Goal: Find specific page/section: Find specific page/section

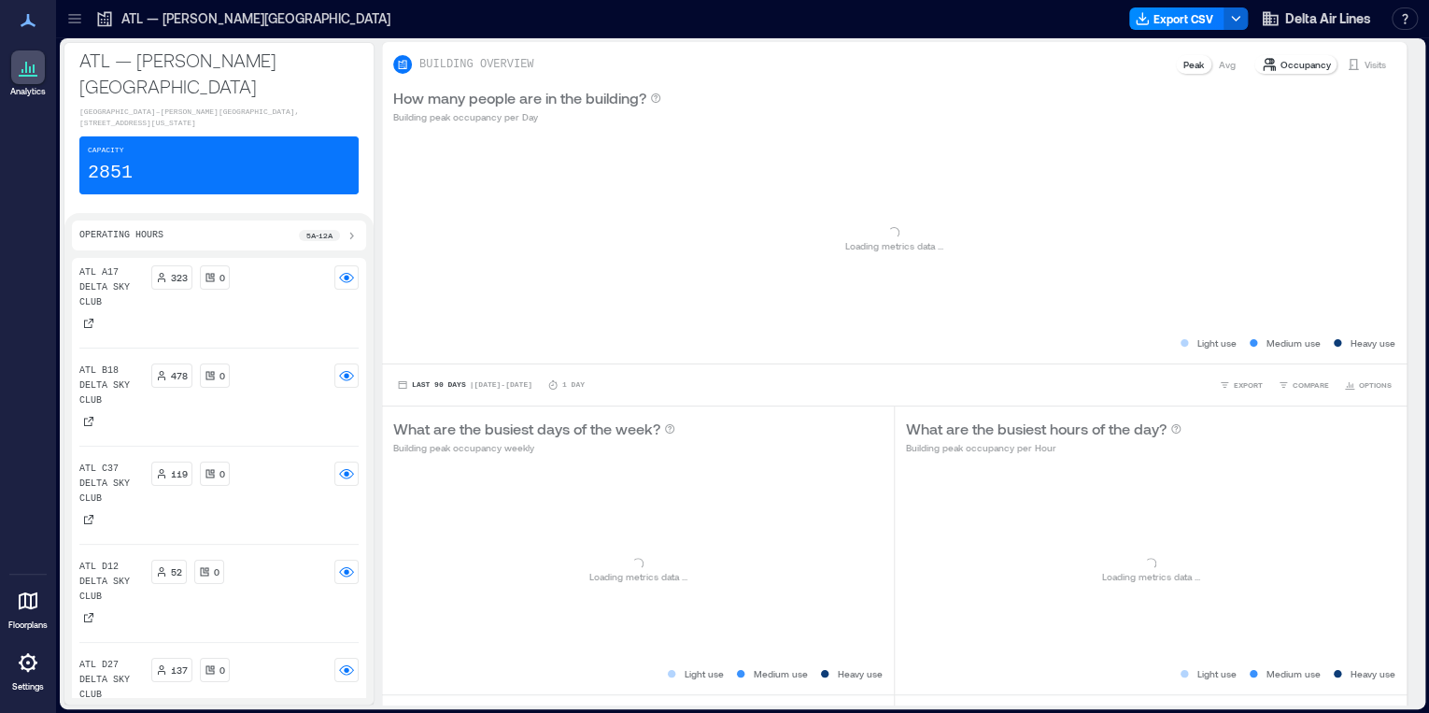
click at [75, 23] on icon at bounding box center [74, 18] width 19 height 19
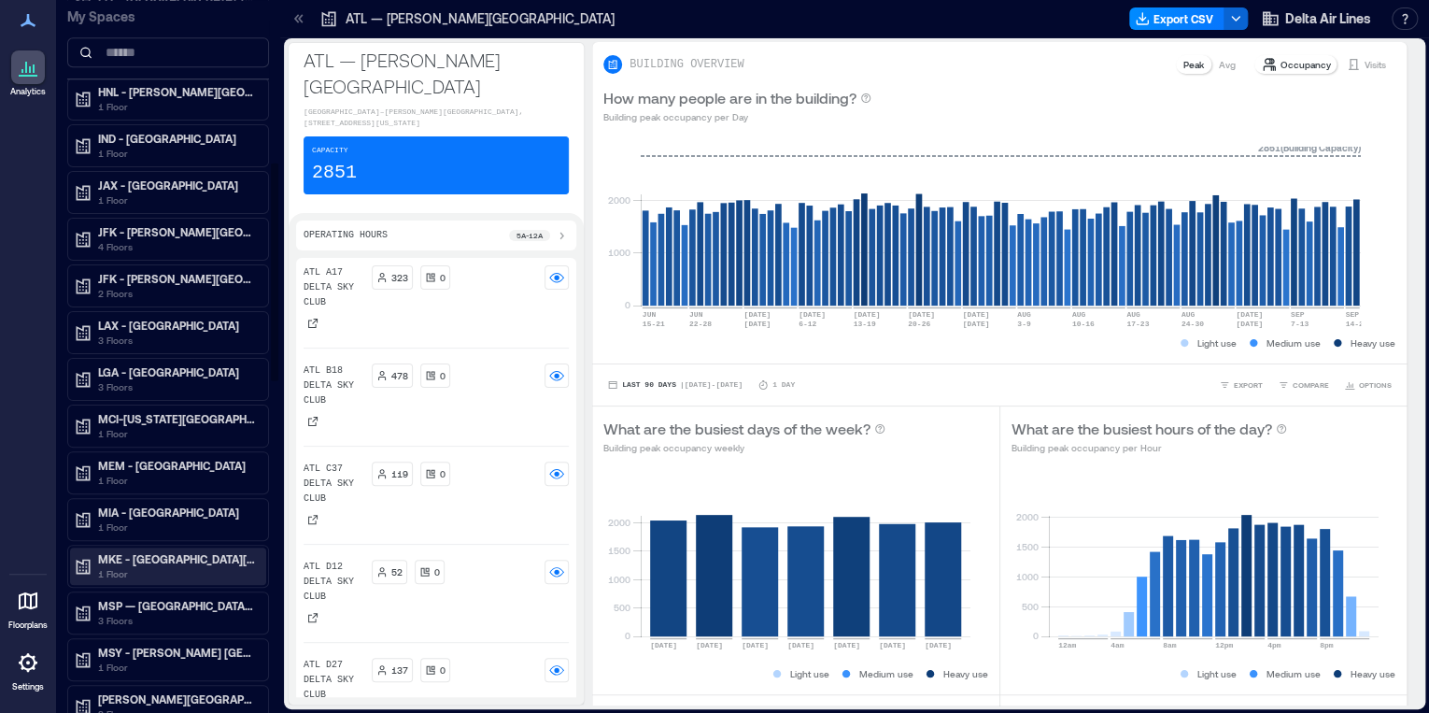
scroll to position [1121, 0]
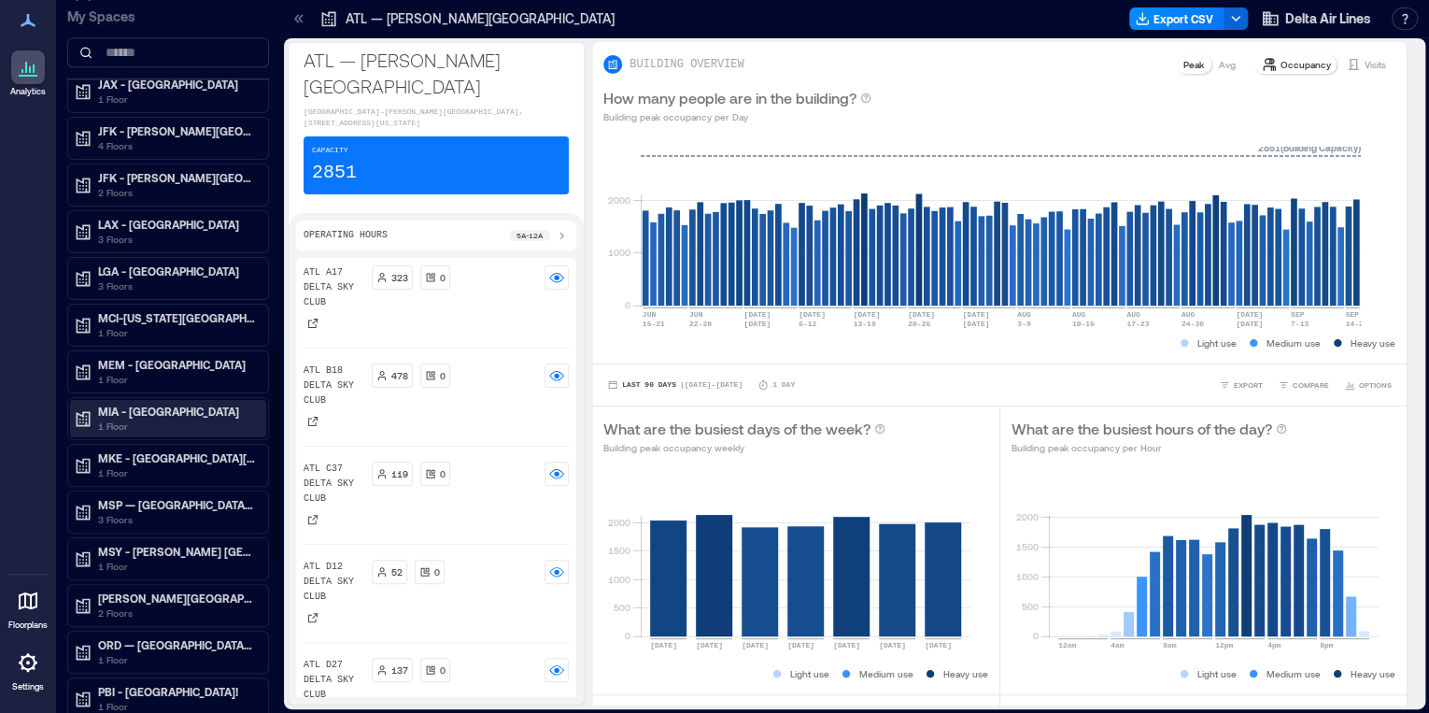
click at [168, 403] on p "MIA - [GEOGRAPHIC_DATA]" at bounding box center [176, 410] width 157 height 15
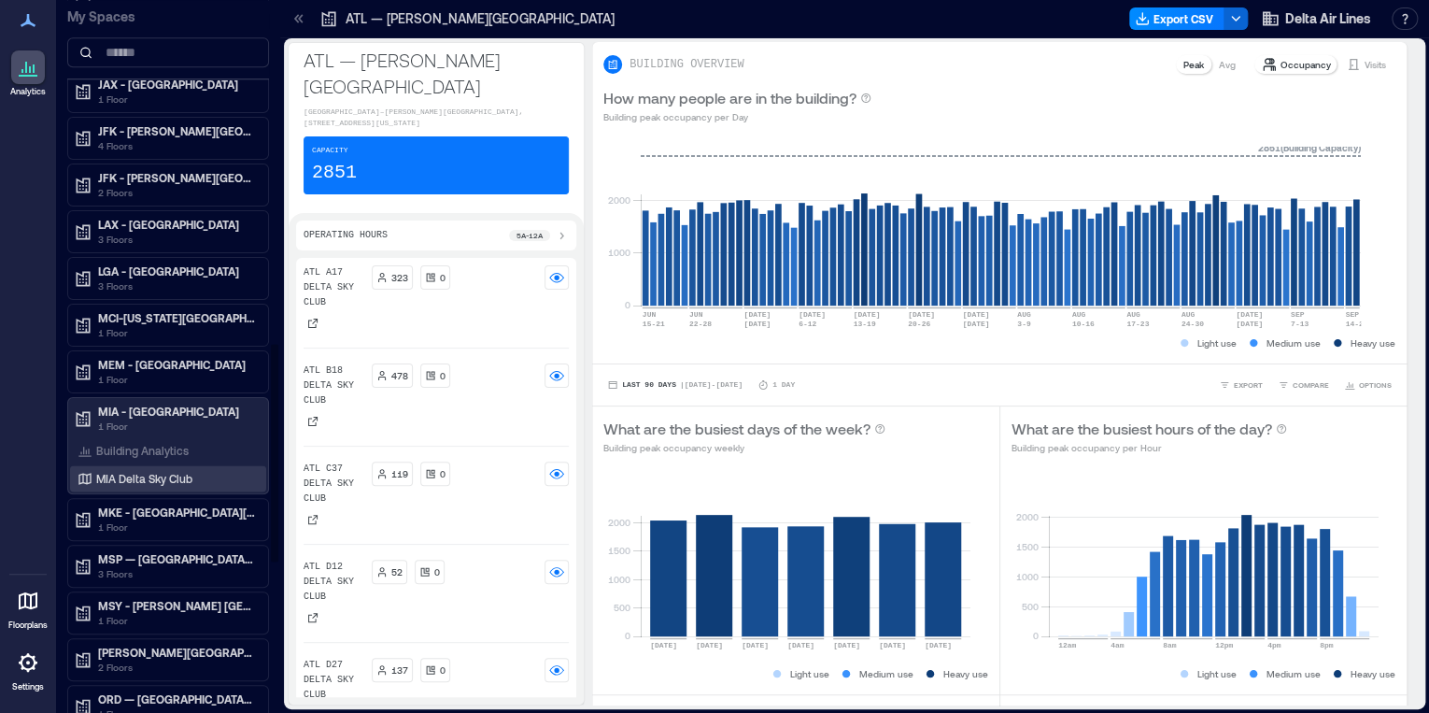
click at [151, 471] on p "MIA Delta Sky Club" at bounding box center [144, 478] width 96 height 15
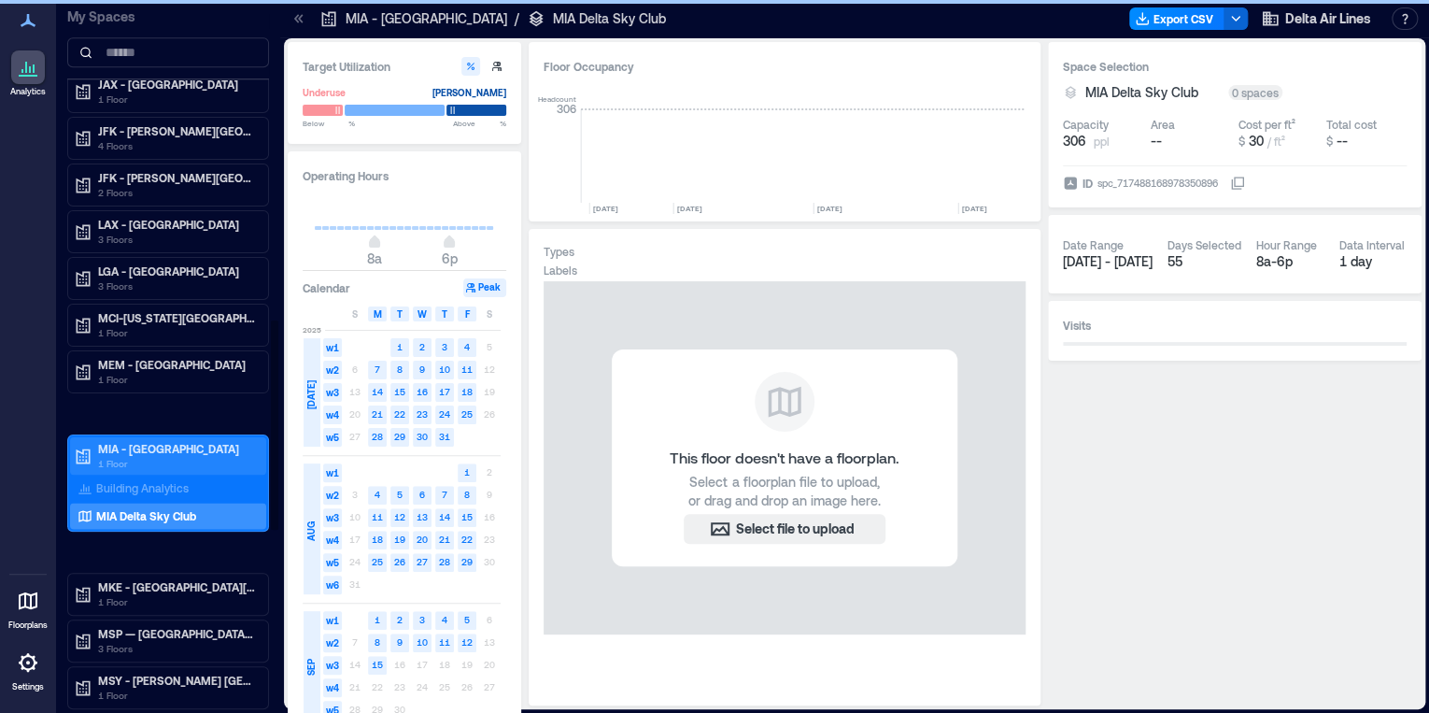
scroll to position [0, 9672]
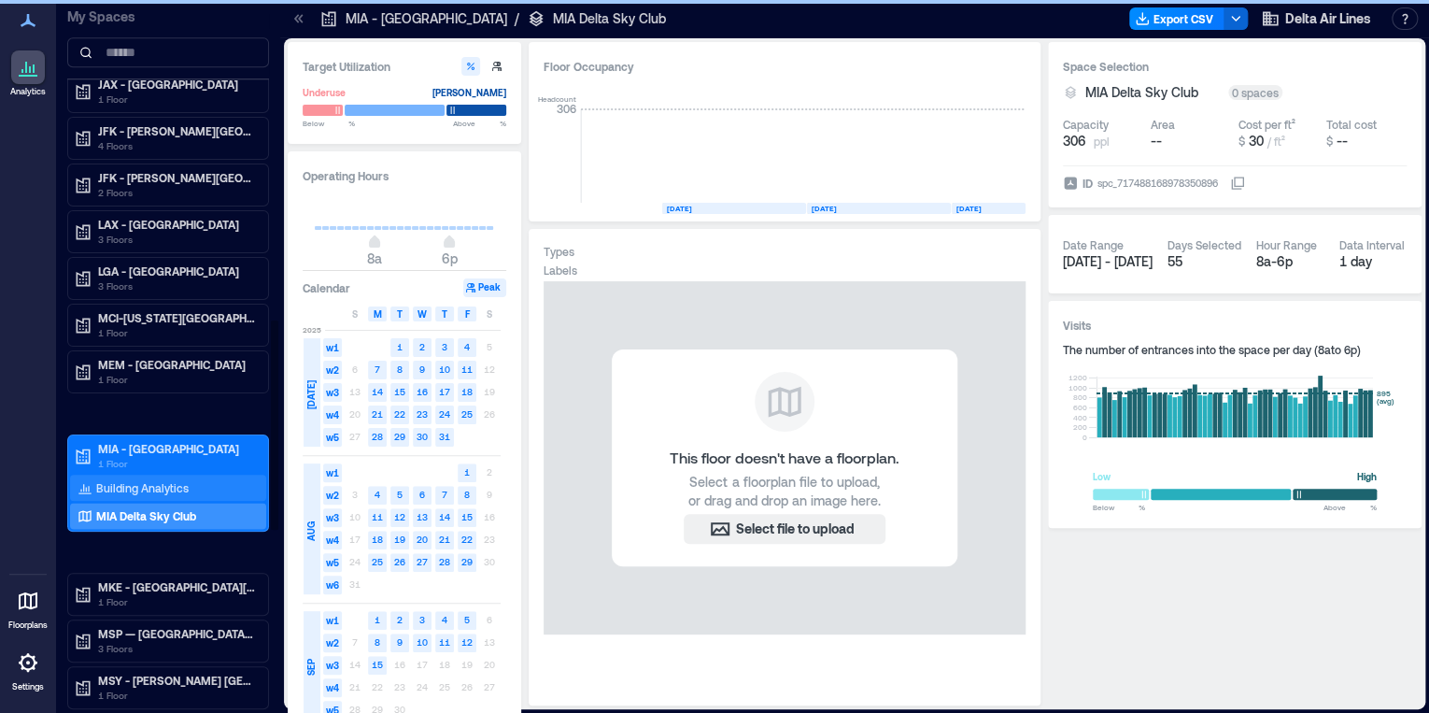
click at [197, 475] on div "Building Analytics" at bounding box center [168, 487] width 196 height 26
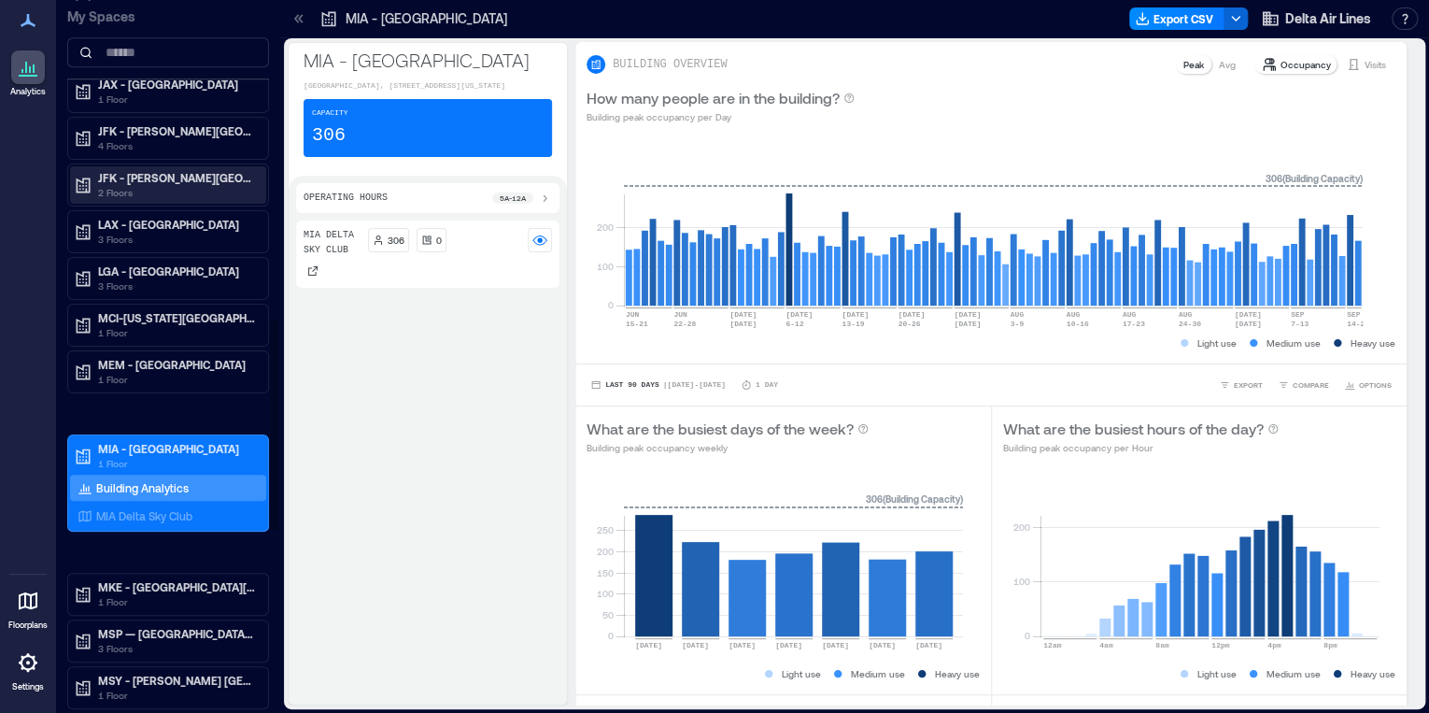
click at [147, 185] on p "2 Floors" at bounding box center [176, 192] width 157 height 15
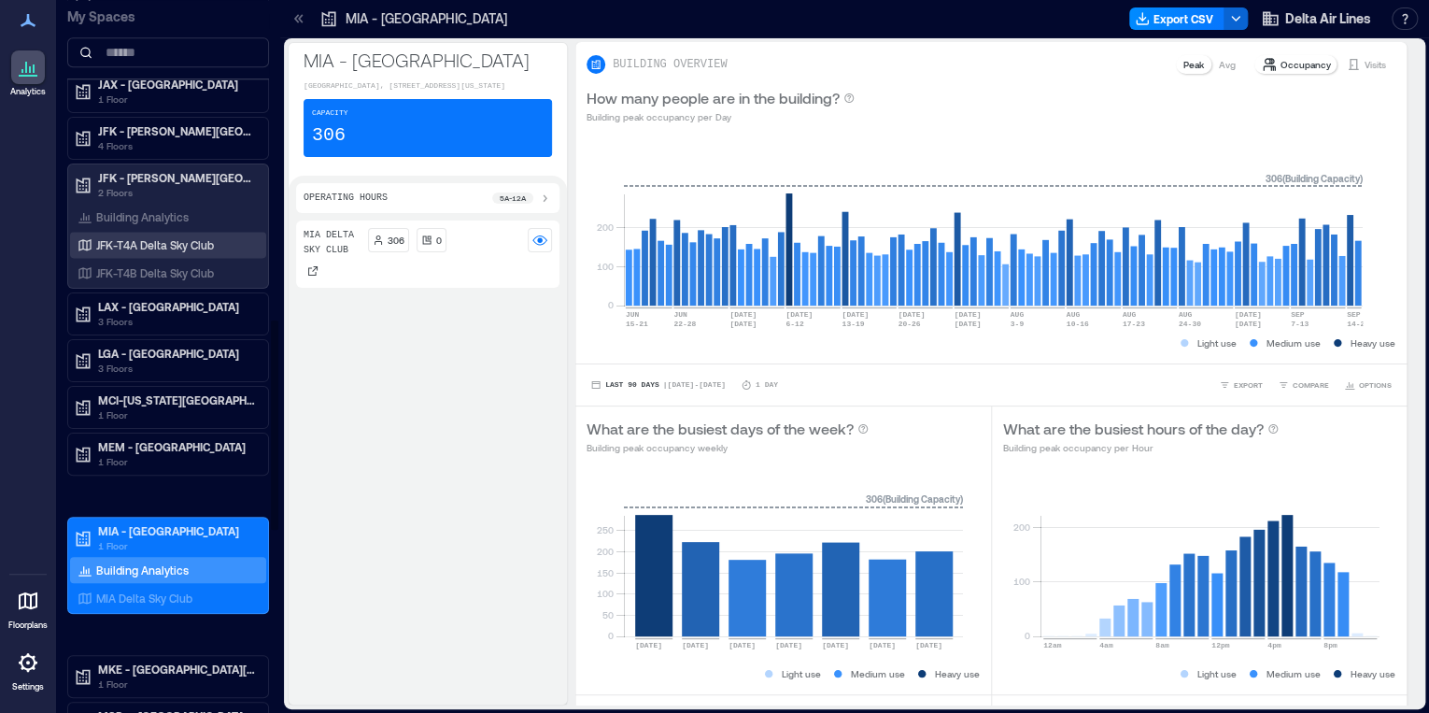
click at [160, 239] on p "JFK-T4A Delta Sky Club" at bounding box center [155, 244] width 118 height 15
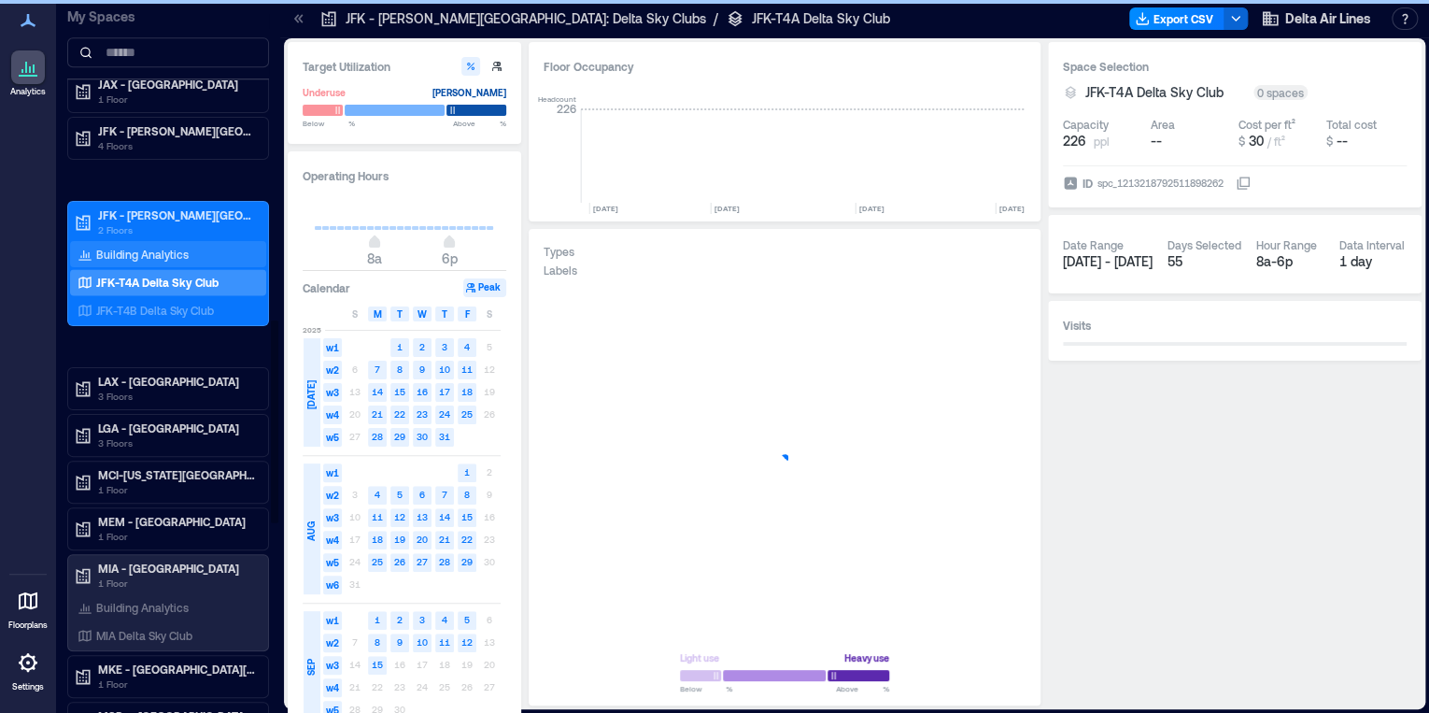
scroll to position [0, 3317]
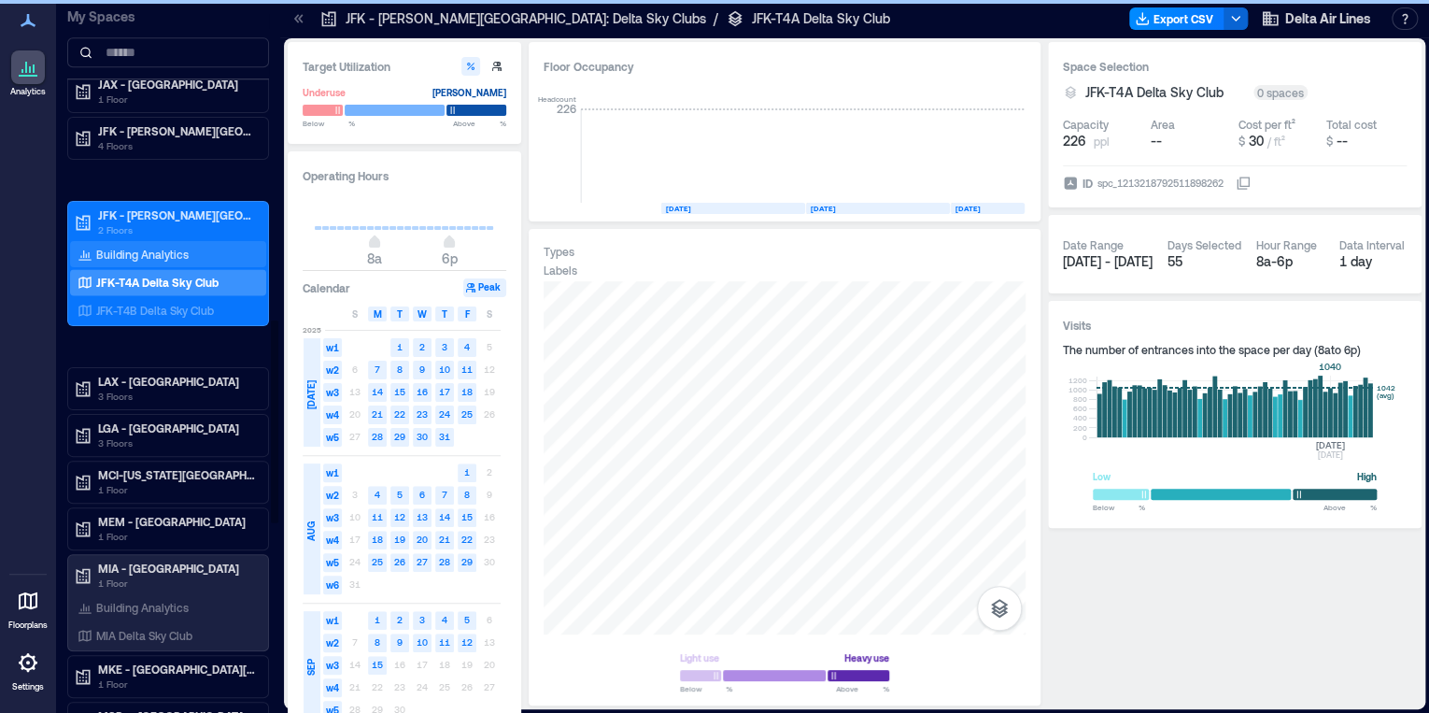
click at [185, 251] on p "Building Analytics" at bounding box center [142, 254] width 92 height 15
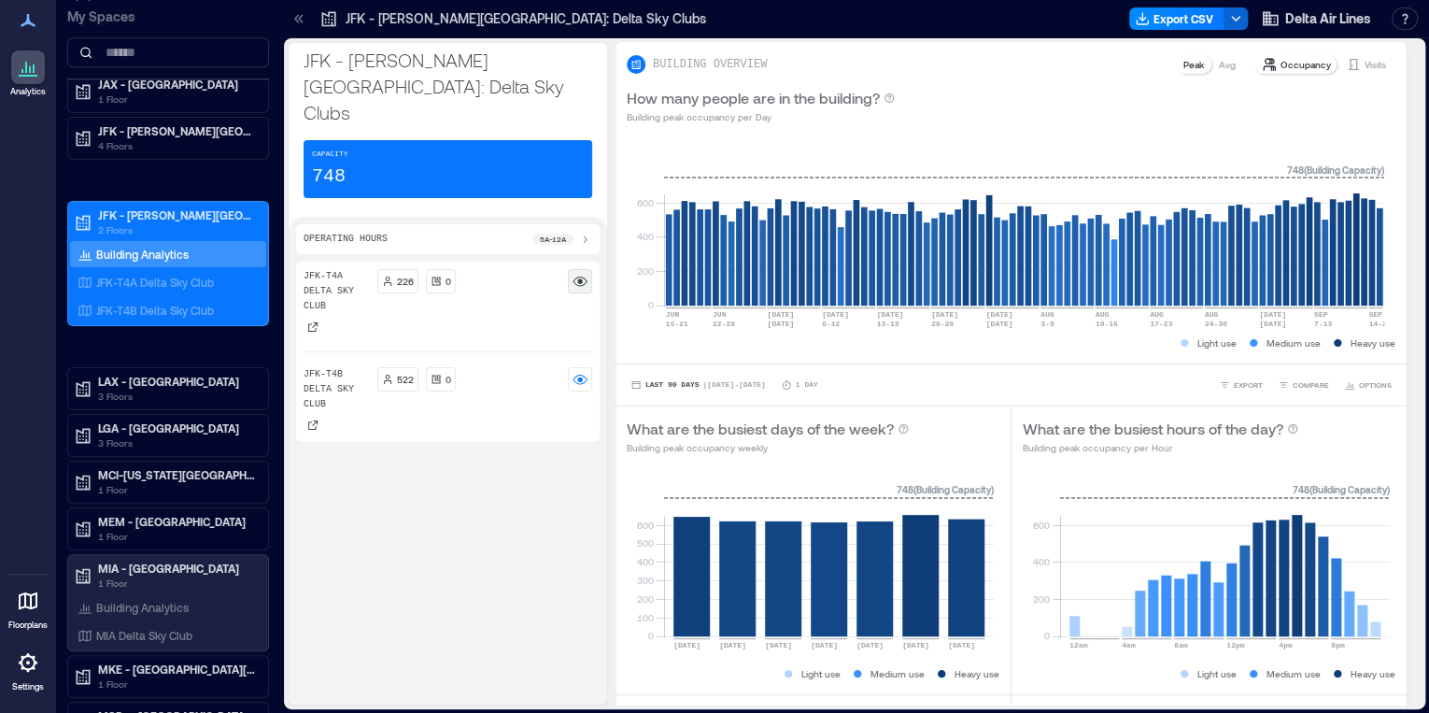
click at [571, 269] on div at bounding box center [580, 281] width 24 height 24
click at [582, 274] on rect at bounding box center [579, 281] width 15 height 15
click at [574, 367] on div at bounding box center [580, 379] width 24 height 24
click at [577, 376] on icon at bounding box center [579, 379] width 15 height 7
click at [182, 279] on p "JFK-T4A Delta Sky Club" at bounding box center [155, 282] width 118 height 15
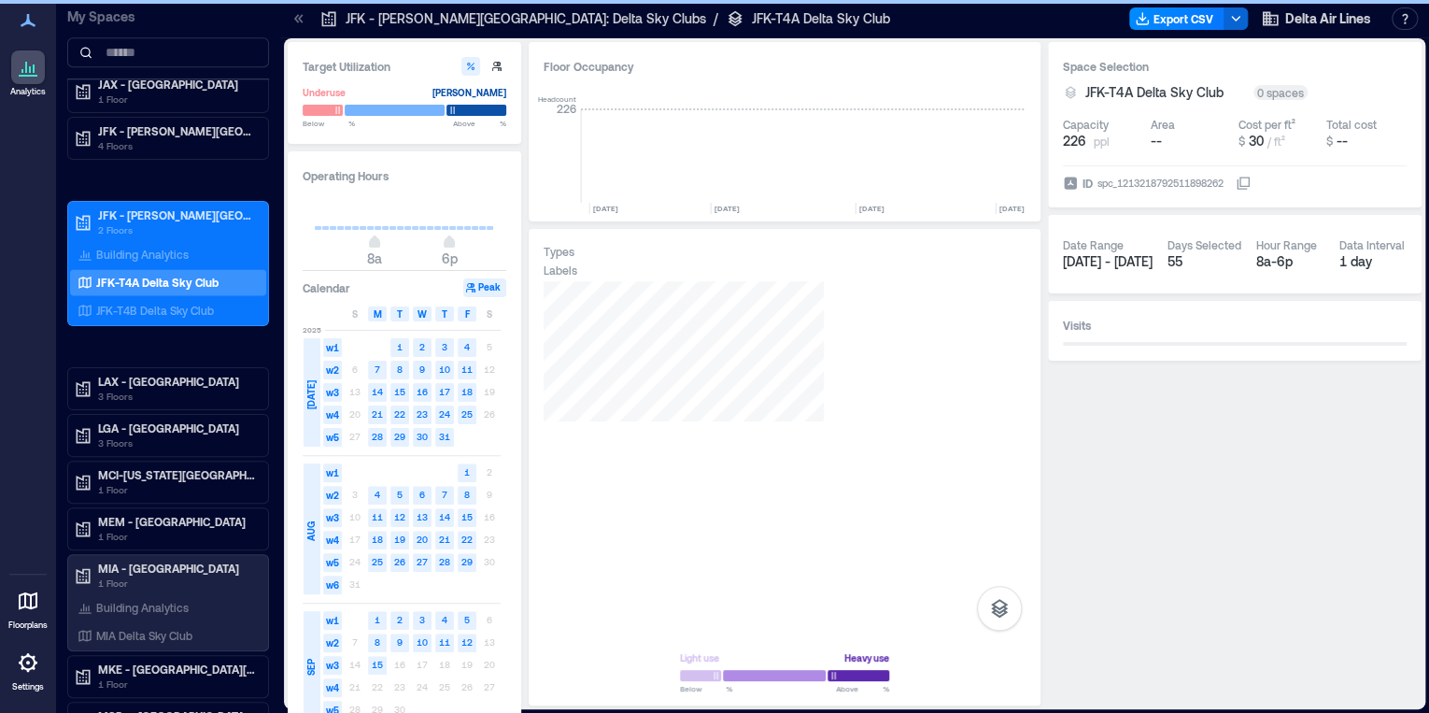
scroll to position [0, 3317]
